Goal: Transaction & Acquisition: Purchase product/service

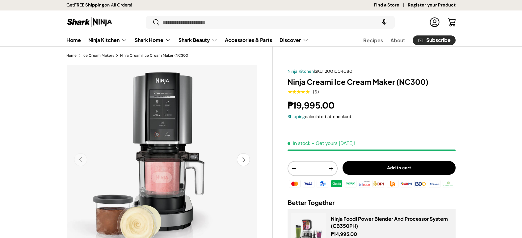
click at [167, 138] on img "Gallery Viewer" at bounding box center [161, 160] width 191 height 191
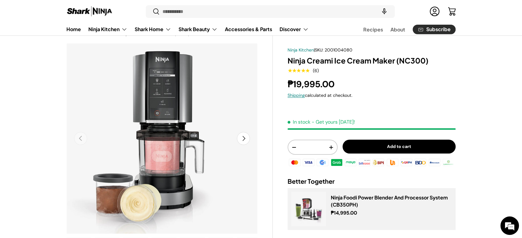
scroll to position [21, 0]
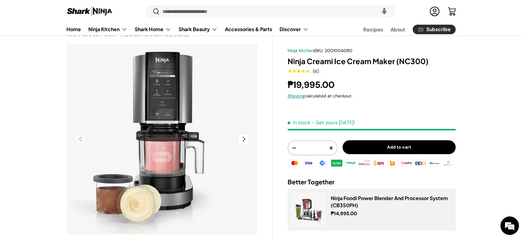
click at [245, 140] on button "Next" at bounding box center [243, 139] width 13 height 13
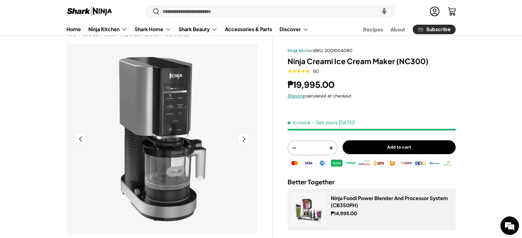
click at [245, 140] on button "Next" at bounding box center [243, 139] width 13 height 13
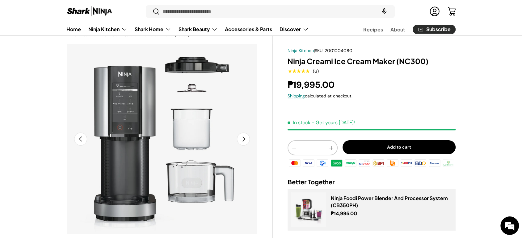
scroll to position [0, 388]
click at [86, 141] on button "Previous" at bounding box center [80, 139] width 13 height 13
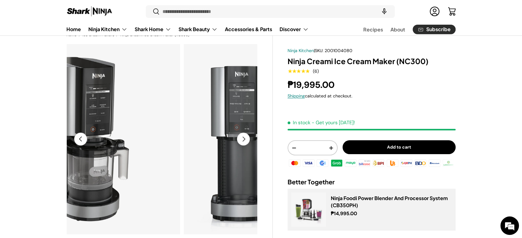
click at [86, 141] on button "Previous" at bounding box center [80, 139] width 13 height 13
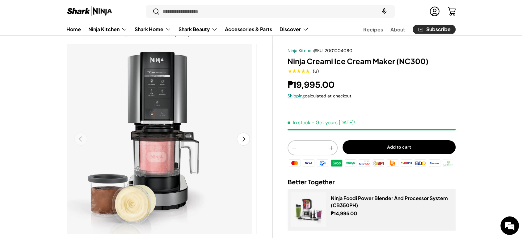
scroll to position [0, 0]
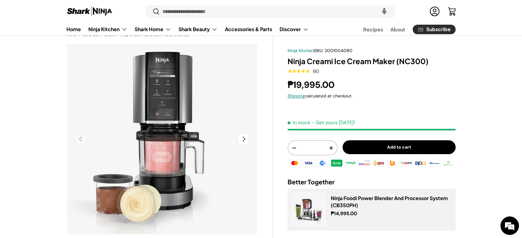
click at [336, 56] on h1 "Ninja Creami Ice Cream Maker (NC300)" at bounding box center [371, 61] width 168 height 10
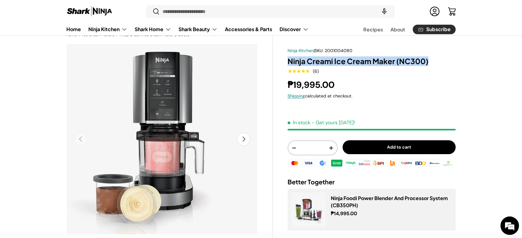
click at [336, 56] on h1 "Ninja Creami Ice Cream Maker (NC300)" at bounding box center [371, 61] width 168 height 10
copy div "Ninja Creami Ice Cream Maker (NC300)"
